Goal: Navigation & Orientation: Browse casually

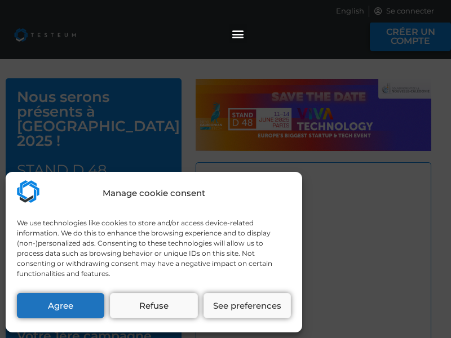
select select "US"
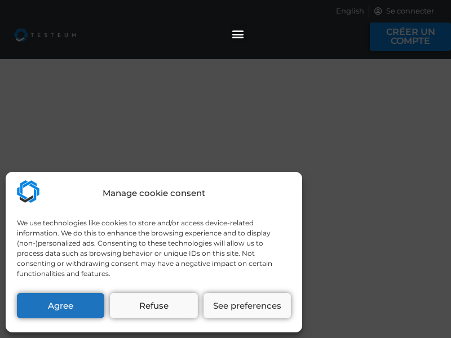
select select "US"
